Goal: Information Seeking & Learning: Learn about a topic

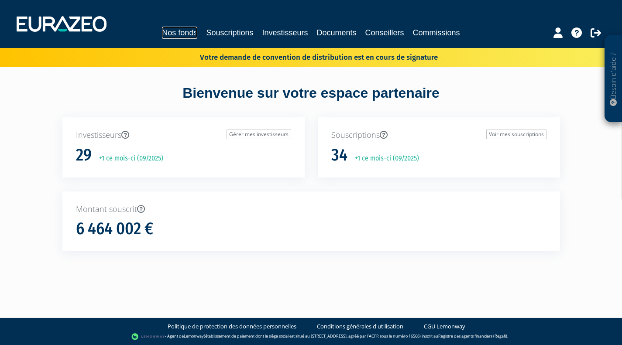
click at [187, 28] on link "Nos fonds" at bounding box center [179, 33] width 35 height 12
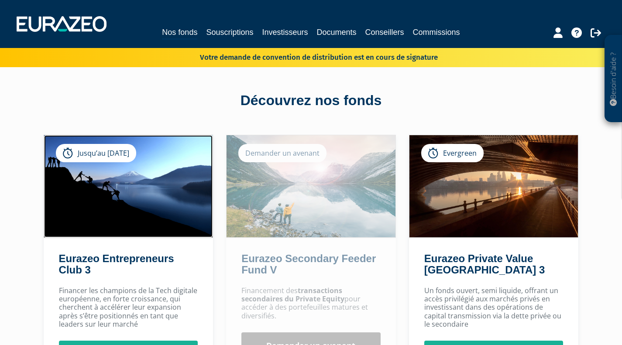
click at [134, 206] on img at bounding box center [128, 186] width 169 height 102
